Goal: Find specific page/section: Find specific page/section

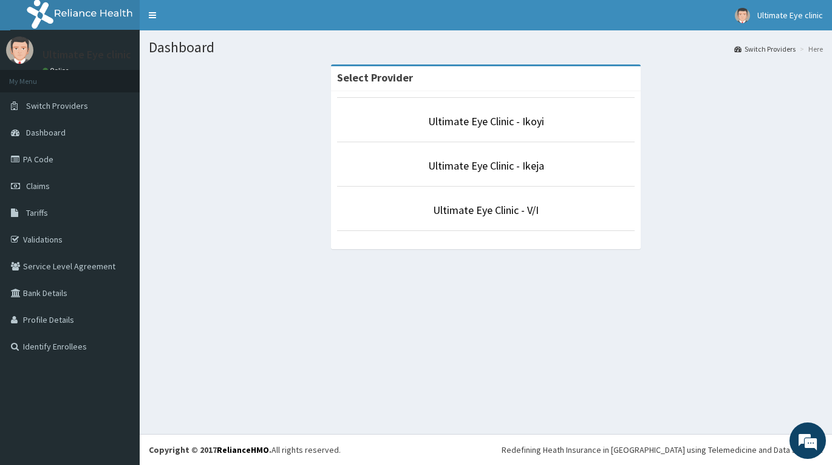
click at [485, 211] on link "Ultimate Eye Clinic - V/I" at bounding box center [486, 210] width 106 height 14
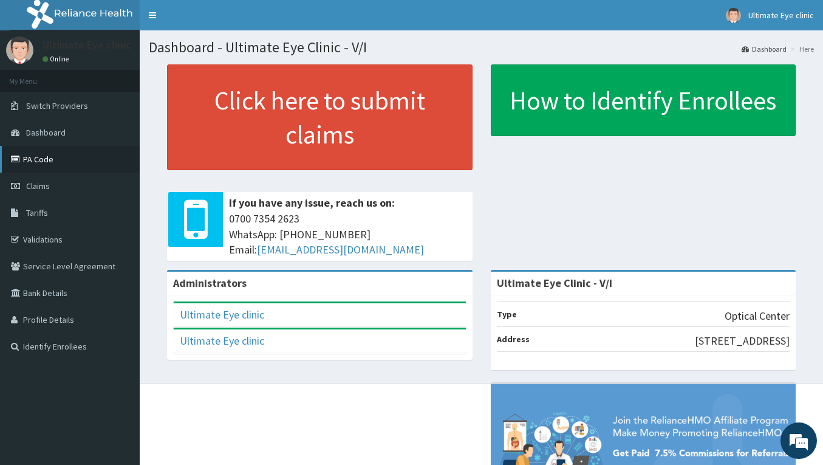
click at [58, 159] on link "PA Code" at bounding box center [70, 159] width 140 height 27
